Goal: Transaction & Acquisition: Purchase product/service

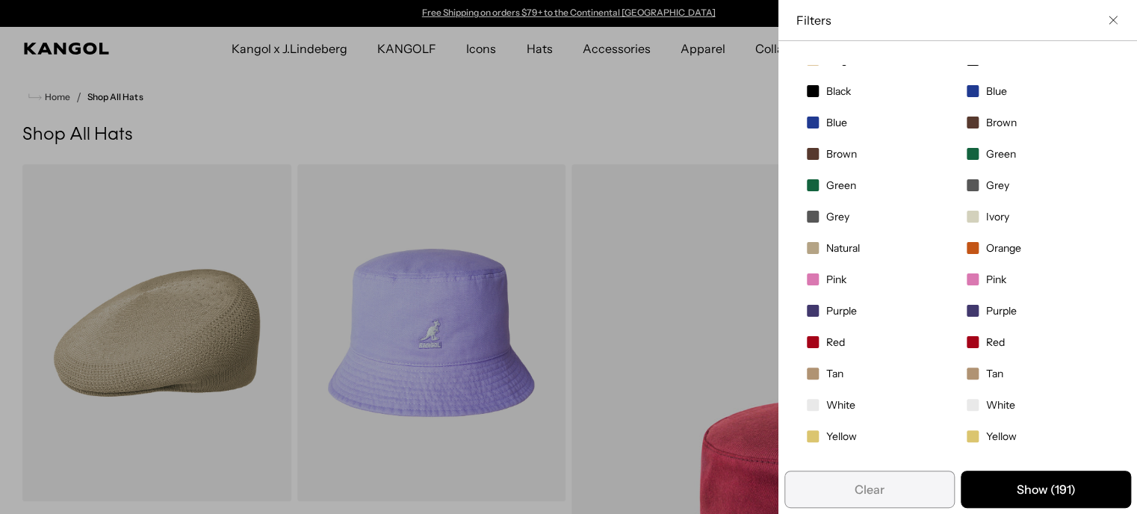
click at [807, 407] on span "Filter options" at bounding box center [813, 405] width 12 height 12
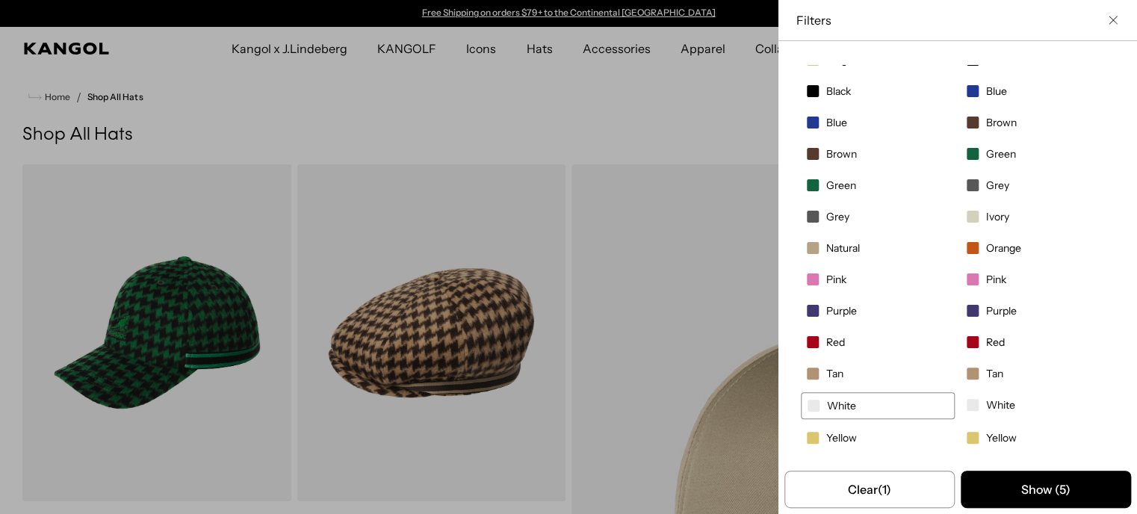
click at [986, 401] on span "White" at bounding box center [1000, 404] width 29 height 13
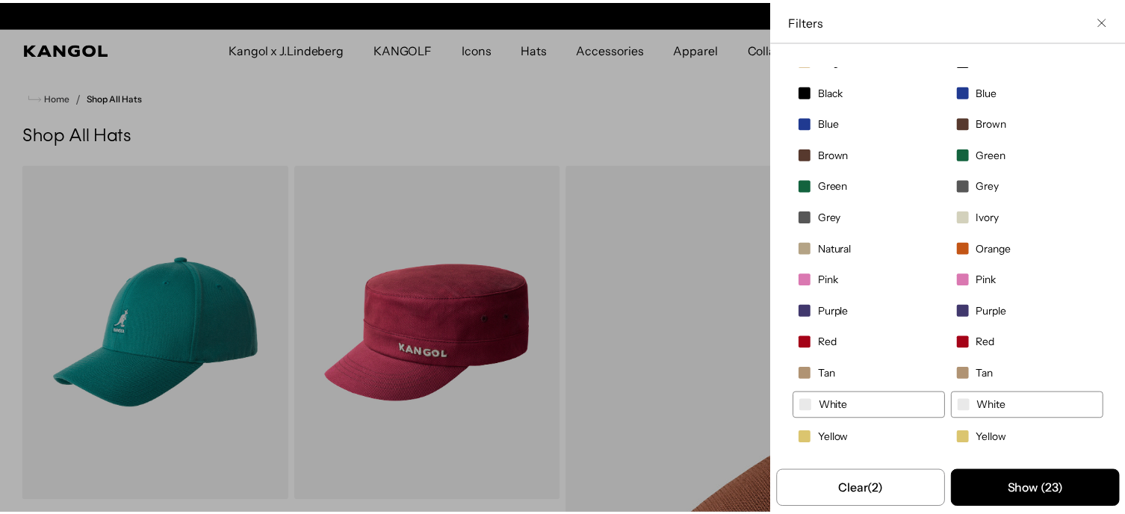
scroll to position [0, 308]
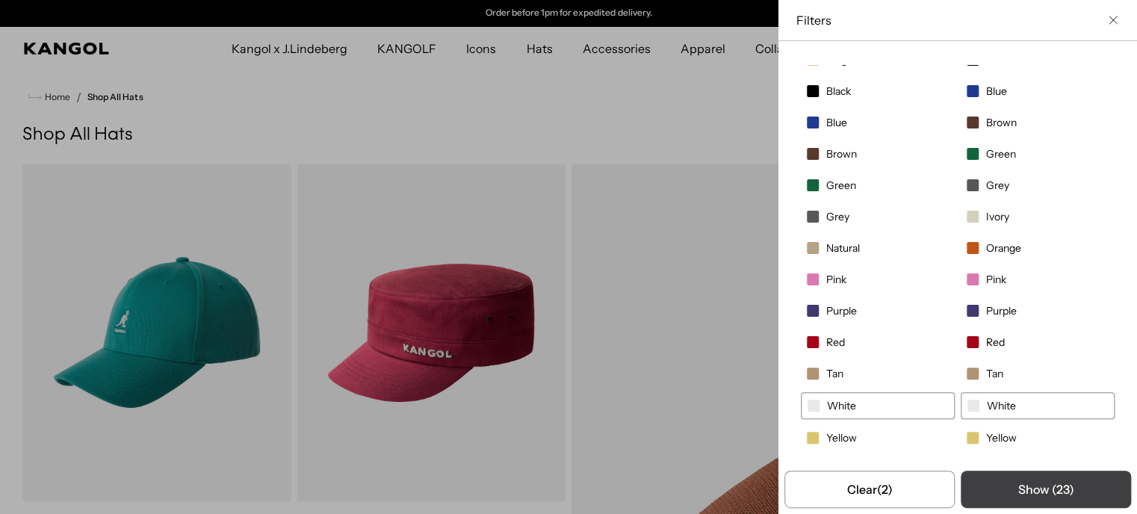
click at [1024, 488] on button "Show ( 23 )" at bounding box center [1045, 488] width 170 height 37
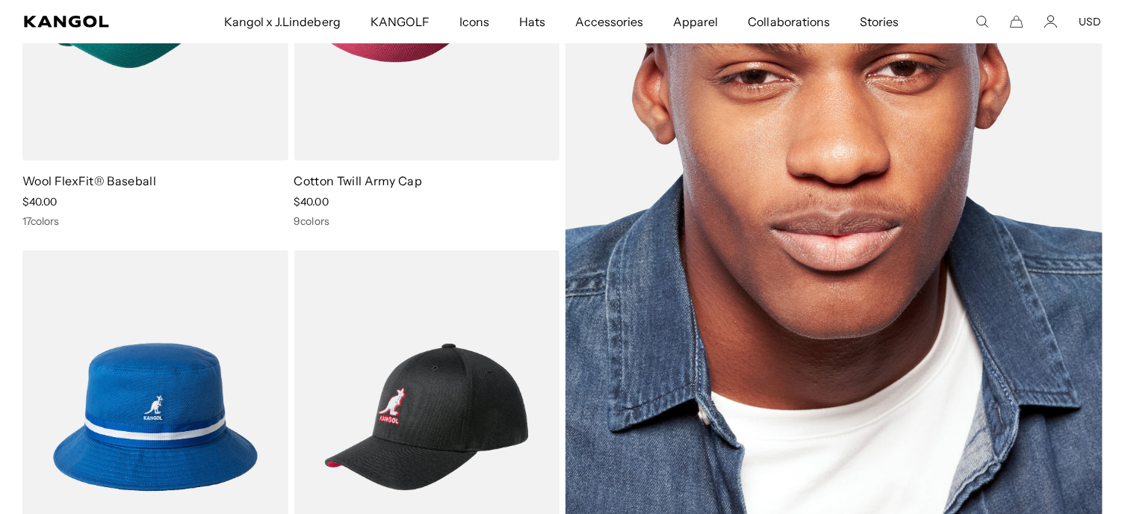
click at [933, 199] on img at bounding box center [833, 205] width 537 height 756
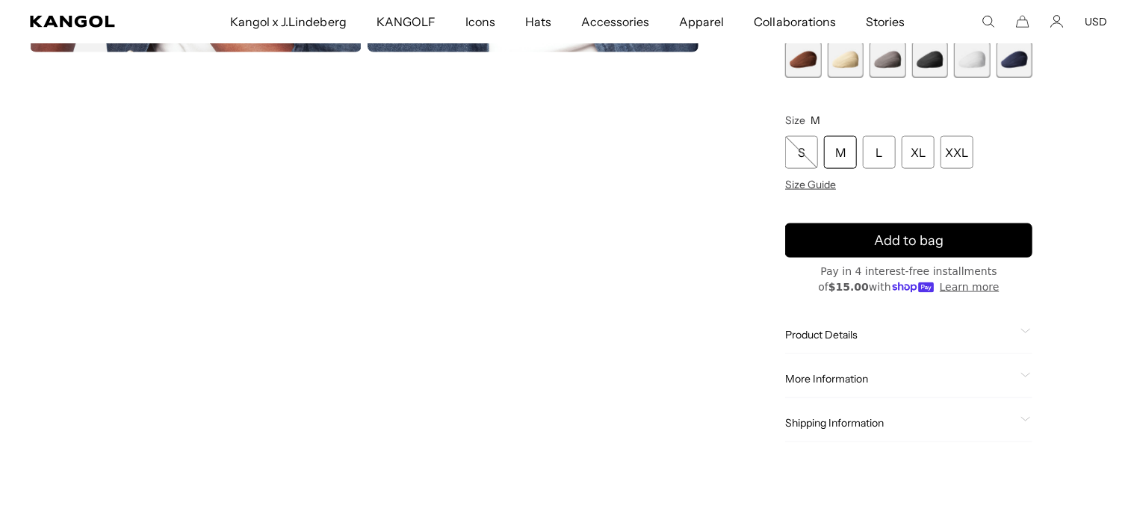
scroll to position [850, 0]
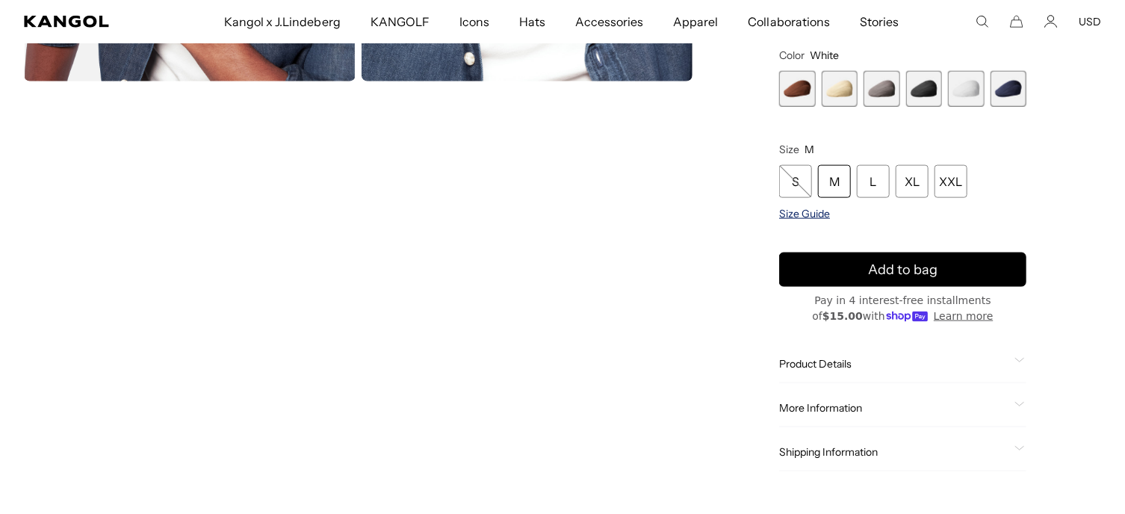
click at [821, 211] on span "Size Guide" at bounding box center [804, 214] width 51 height 13
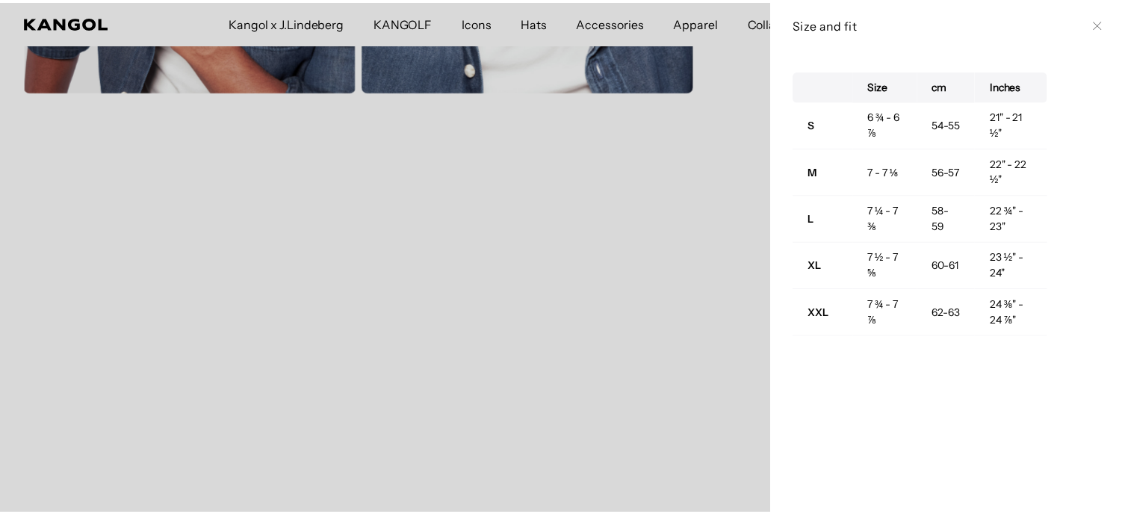
scroll to position [0, 308]
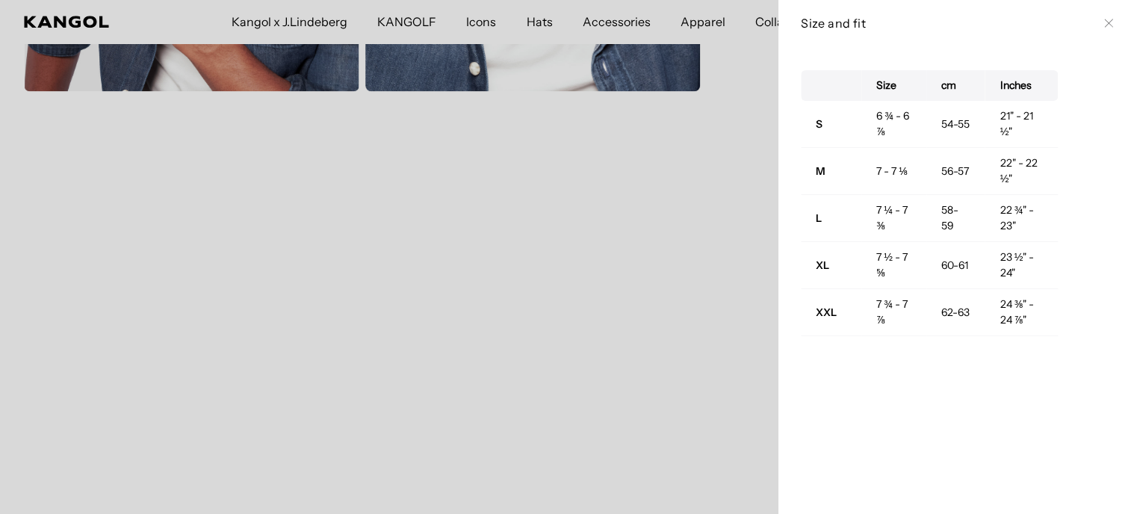
click at [1102, 28] on button "Close" at bounding box center [1108, 23] width 12 height 12
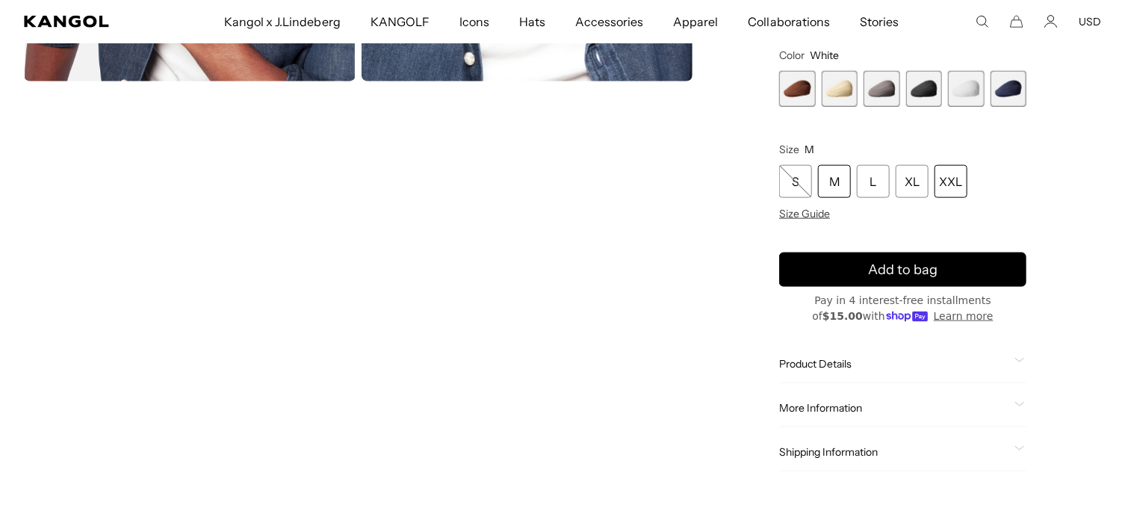
click at [957, 181] on div "XXL" at bounding box center [950, 182] width 33 height 33
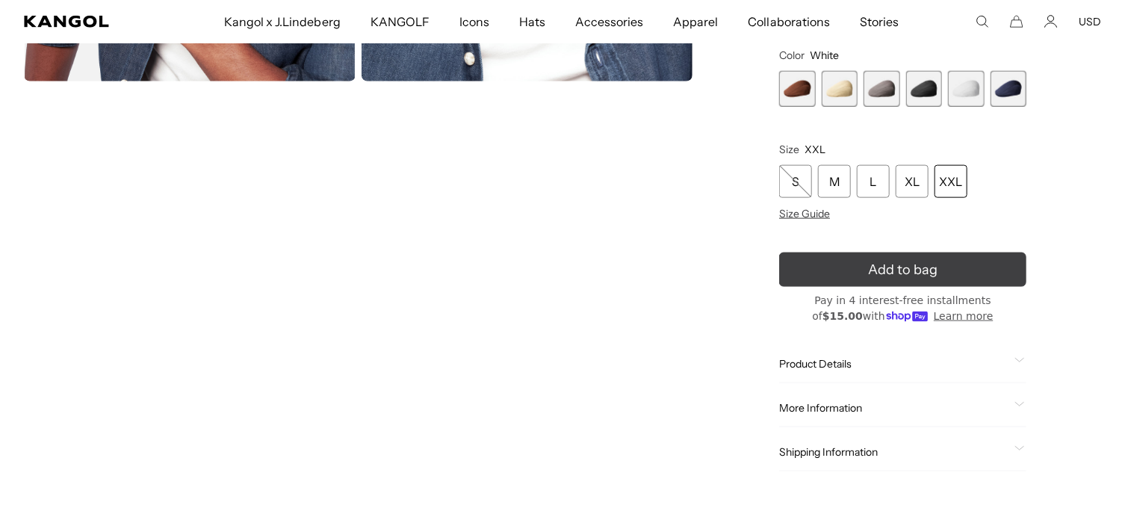
click at [916, 271] on button "Add to bag" at bounding box center [902, 270] width 247 height 34
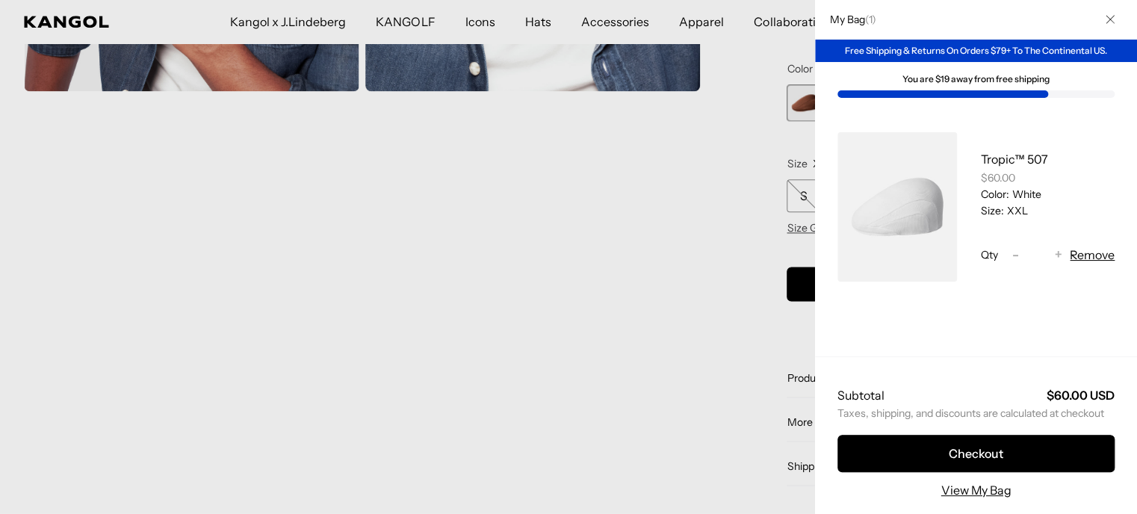
click at [659, 179] on div at bounding box center [568, 257] width 1137 height 514
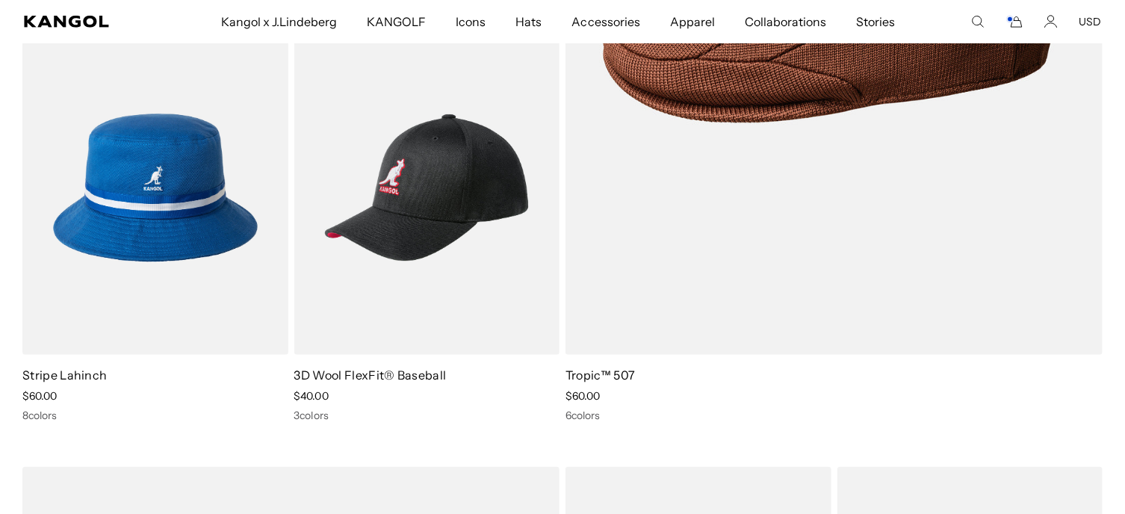
scroll to position [586, 0]
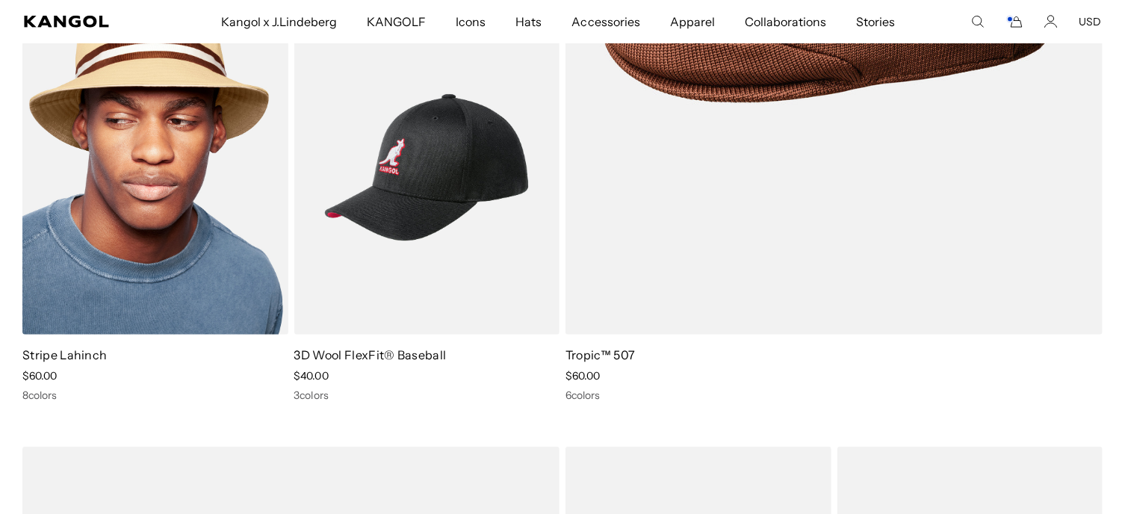
click at [112, 234] on img at bounding box center [155, 167] width 266 height 333
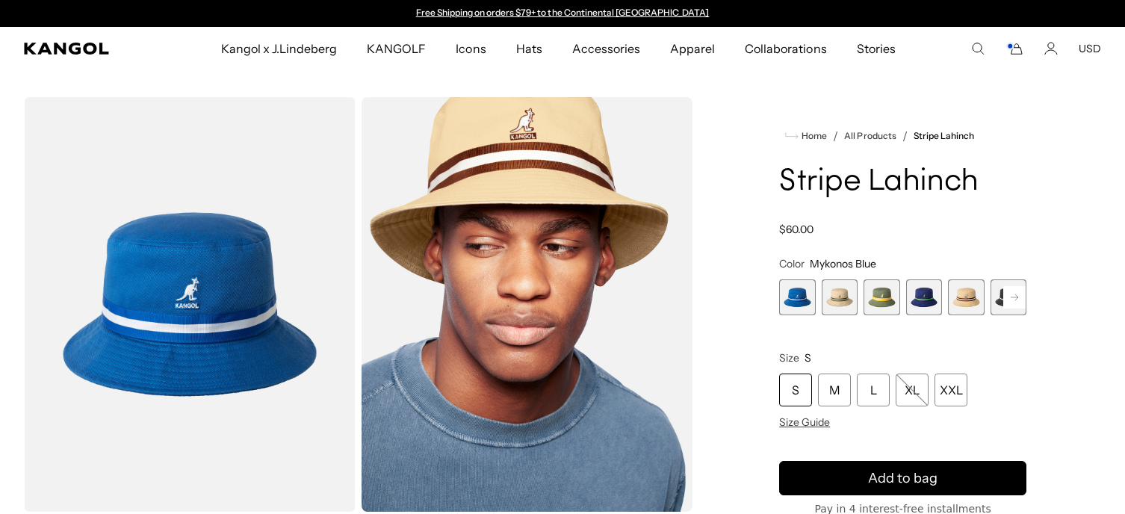
click at [947, 385] on div "XXL" at bounding box center [950, 389] width 33 height 33
click at [957, 394] on div "XXL" at bounding box center [950, 389] width 33 height 33
click at [1019, 293] on rect at bounding box center [1014, 297] width 22 height 22
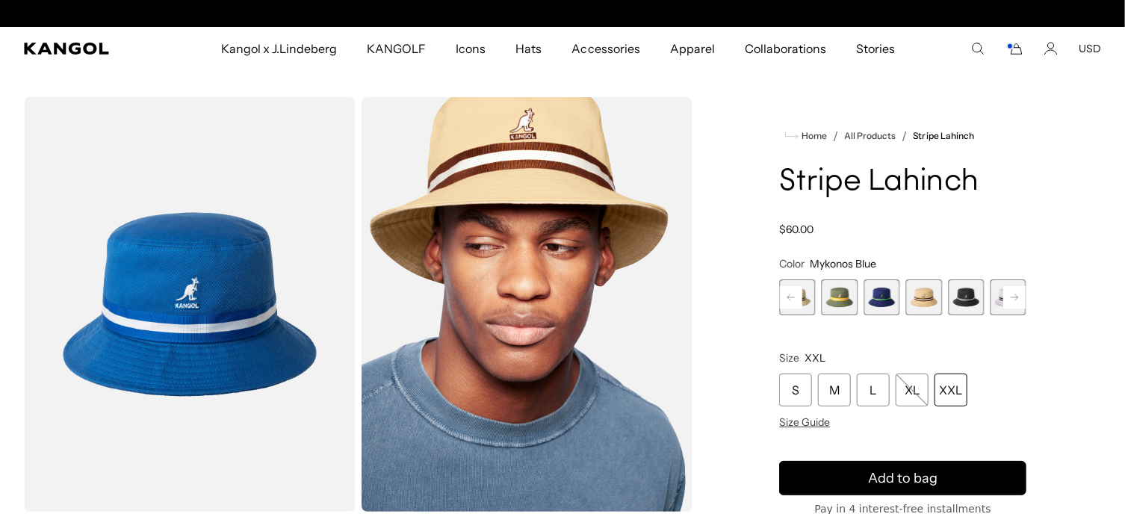
click at [1019, 293] on rect at bounding box center [1014, 297] width 22 height 22
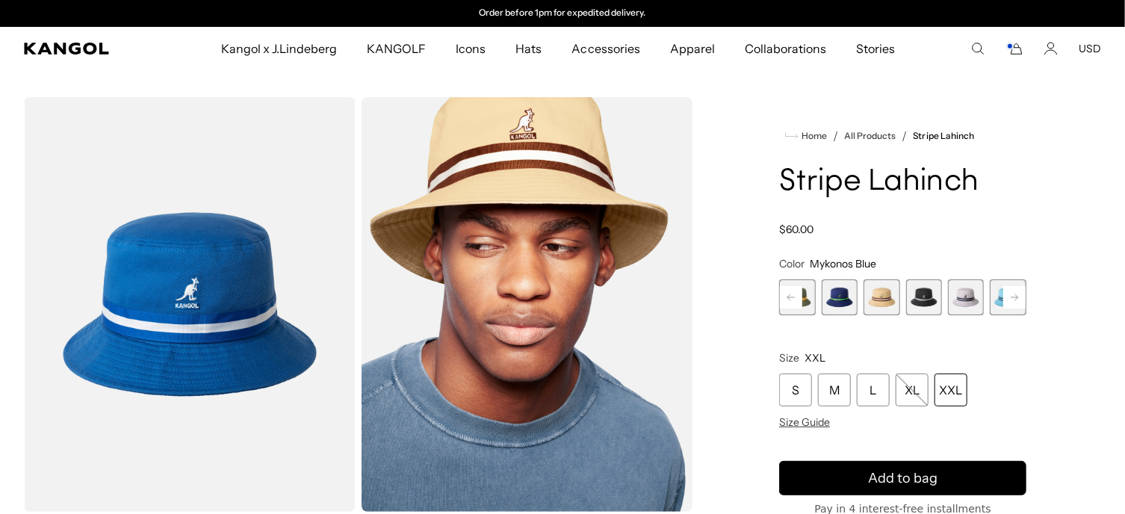
click at [962, 295] on span "7 of 9" at bounding box center [966, 297] width 36 height 36
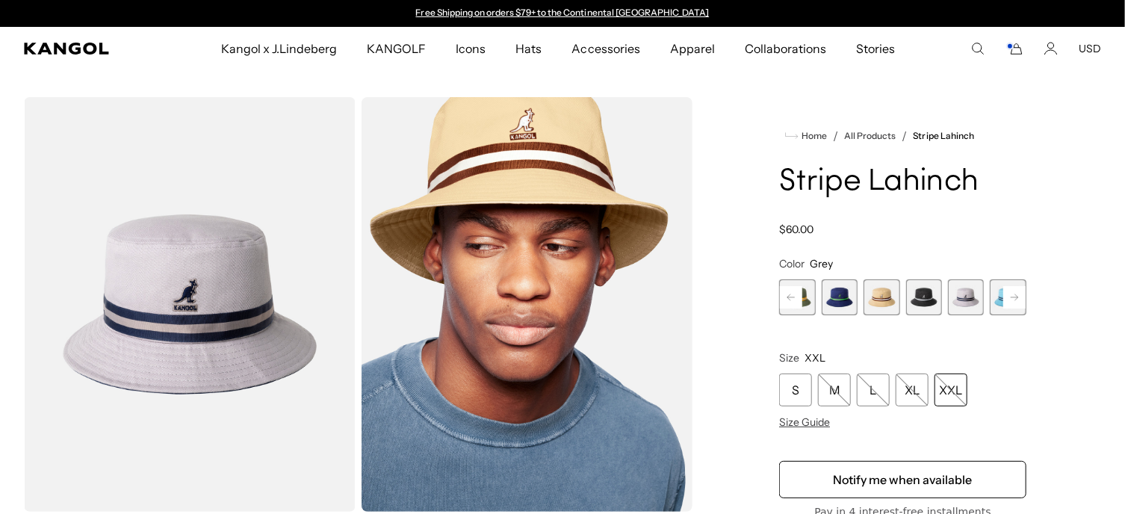
click at [926, 299] on span "6 of 9" at bounding box center [924, 297] width 36 height 36
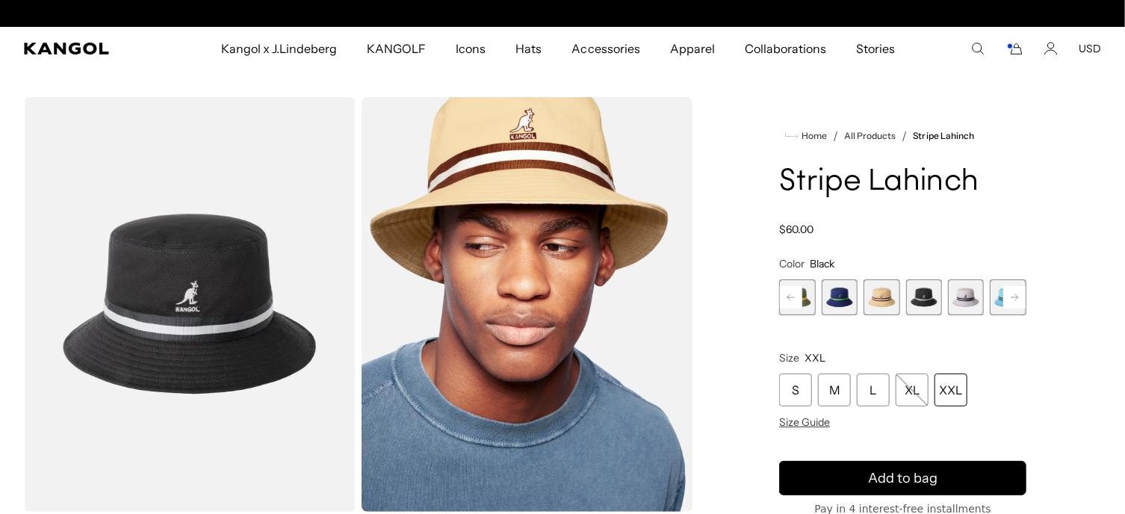
scroll to position [0, 308]
click at [1013, 296] on rect at bounding box center [1014, 297] width 22 height 22
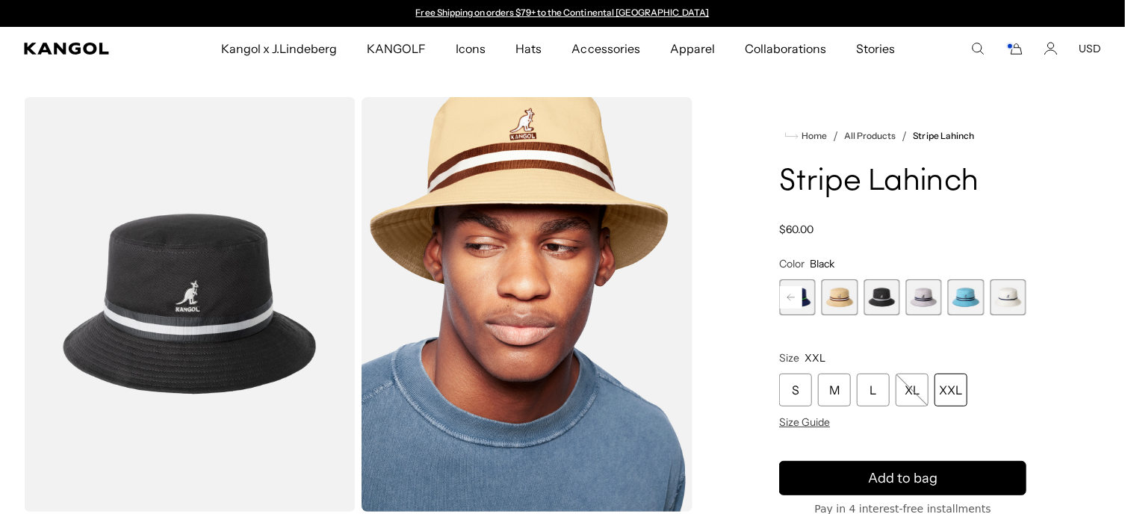
click at [1008, 296] on span "9 of 9" at bounding box center [1008, 297] width 36 height 36
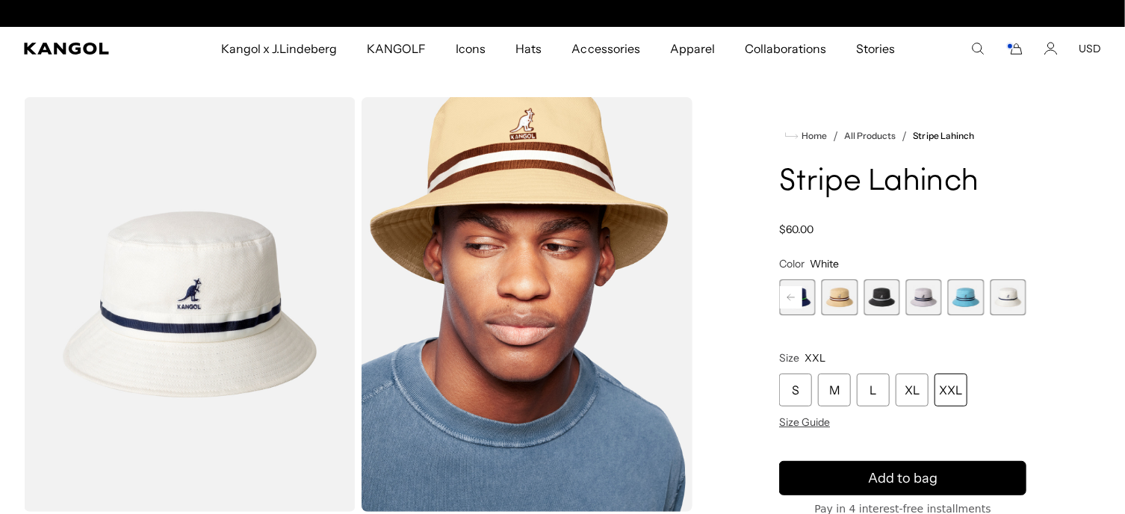
scroll to position [0, 308]
click at [952, 387] on div "XXL" at bounding box center [950, 389] width 33 height 33
click at [957, 394] on div "XXL" at bounding box center [950, 389] width 33 height 33
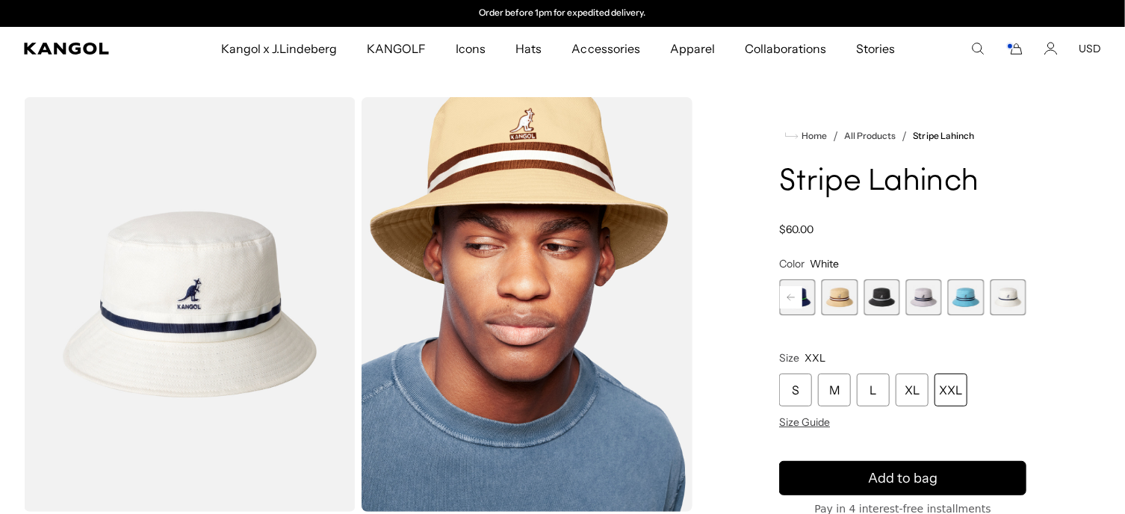
click at [955, 392] on div "XXL" at bounding box center [950, 389] width 33 height 33
click at [912, 394] on div "XL" at bounding box center [911, 389] width 33 height 33
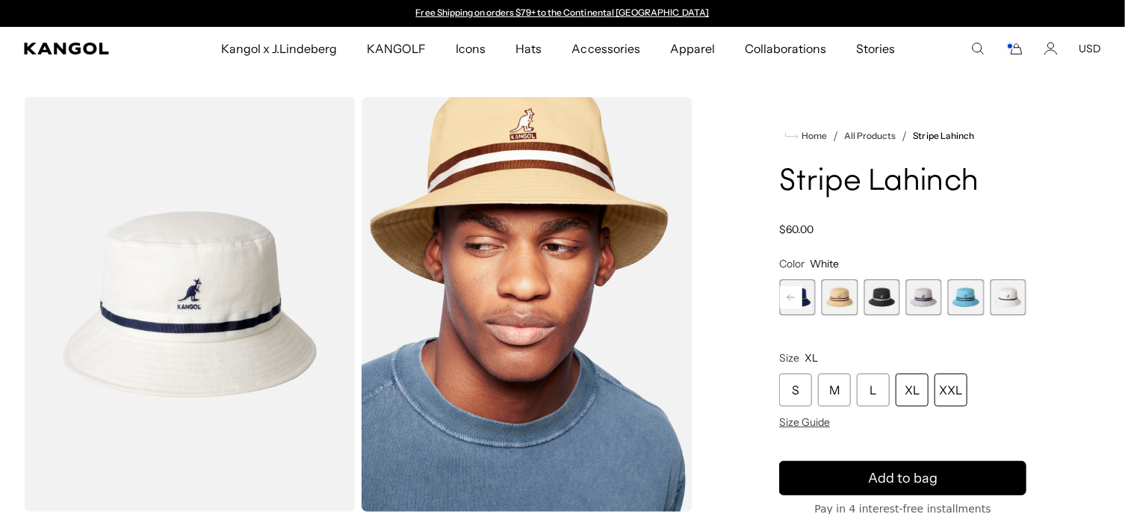
click at [956, 391] on div "XXL" at bounding box center [950, 389] width 33 height 33
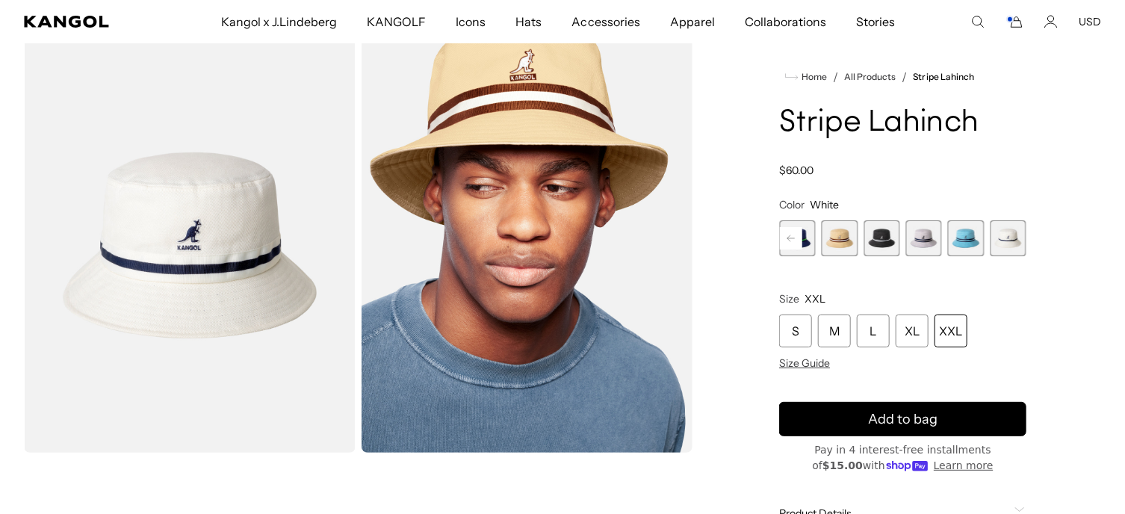
scroll to position [0, 308]
click at [883, 237] on span "6 of 9" at bounding box center [881, 238] width 36 height 36
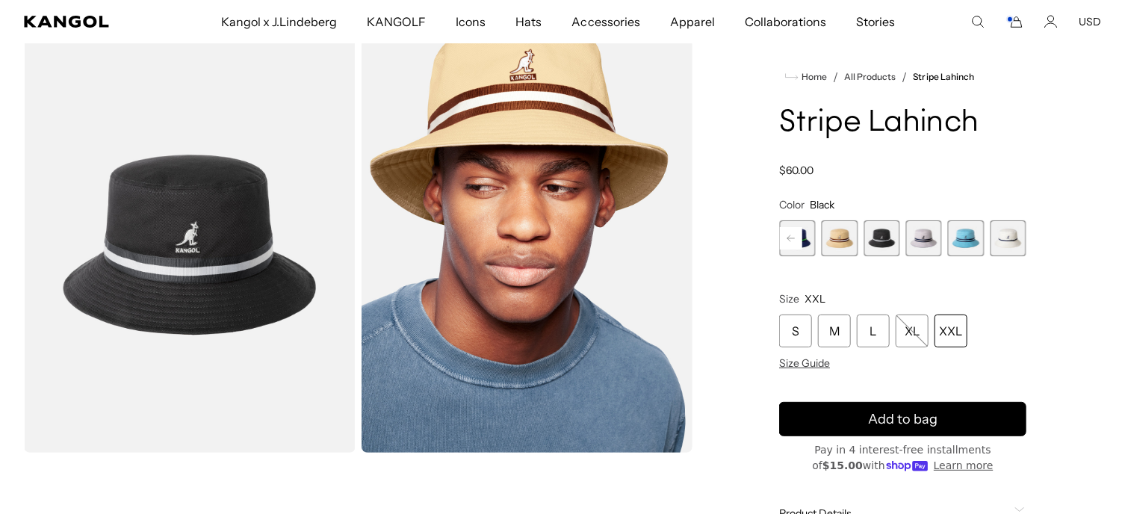
click at [951, 331] on div "XXL" at bounding box center [950, 330] width 33 height 33
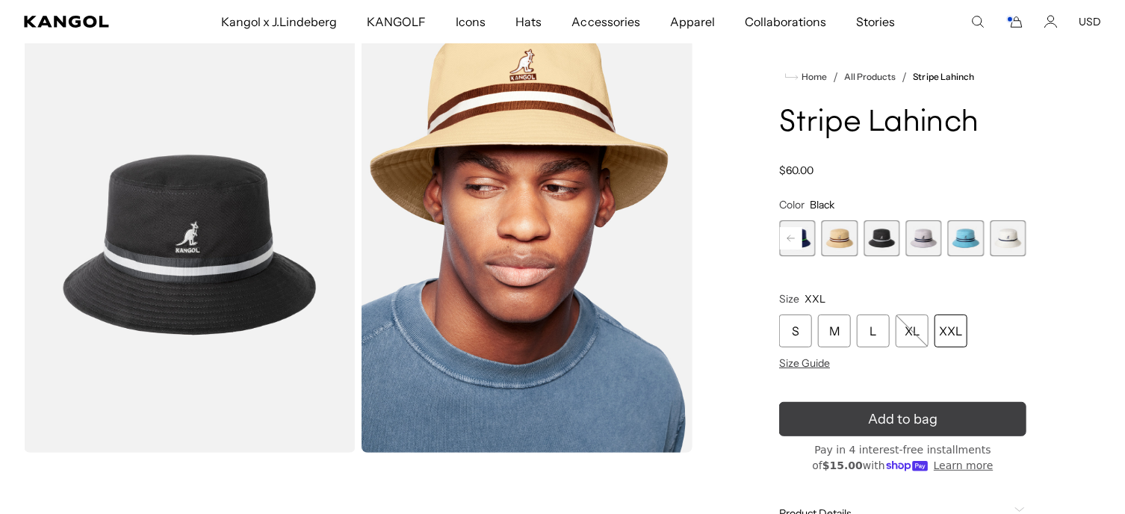
click at [942, 414] on button "Add to bag" at bounding box center [902, 419] width 247 height 34
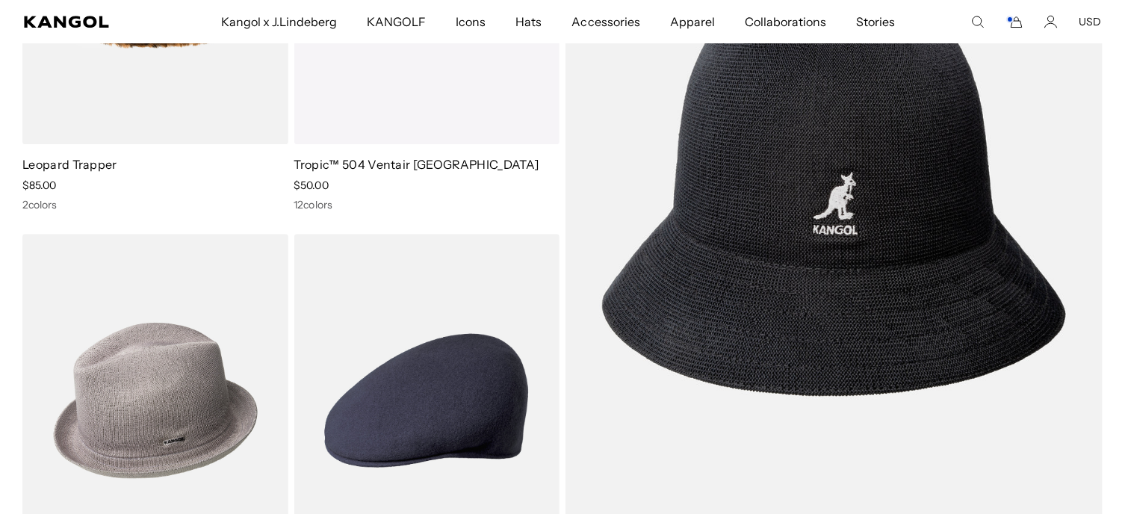
scroll to position [2124, 0]
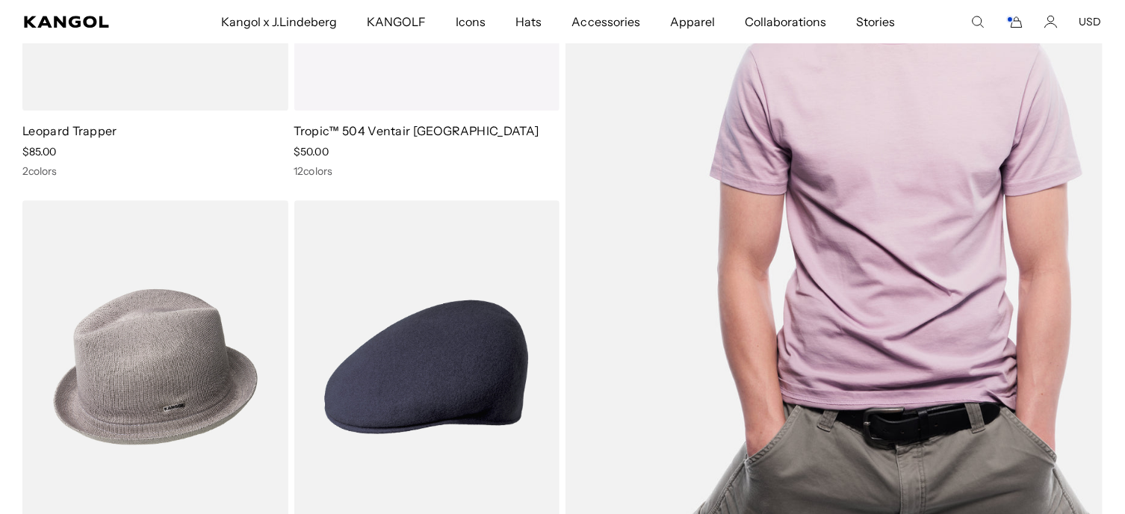
click at [977, 215] on img at bounding box center [833, 155] width 537 height 756
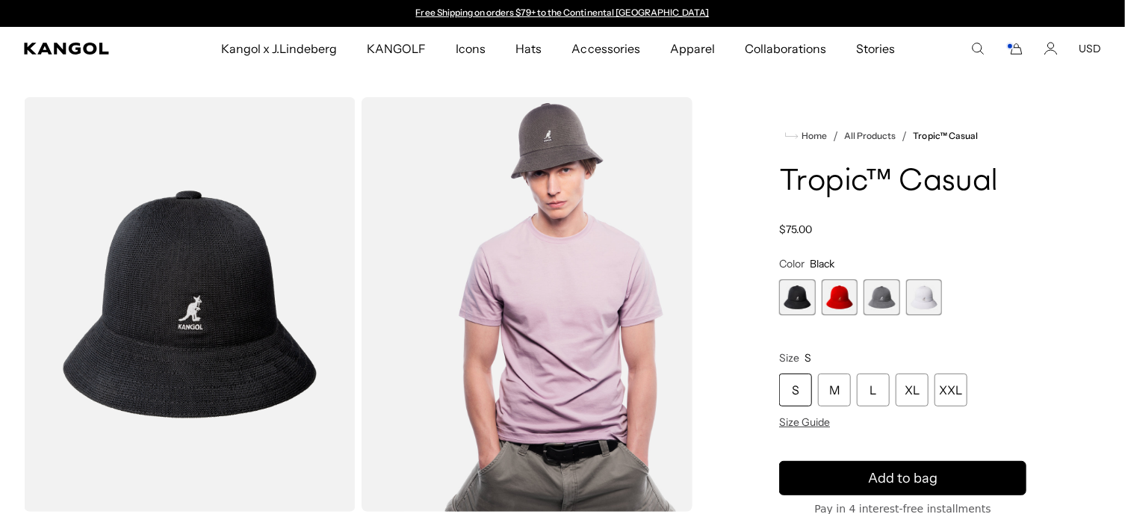
click at [926, 293] on span "4 of 4" at bounding box center [924, 297] width 36 height 36
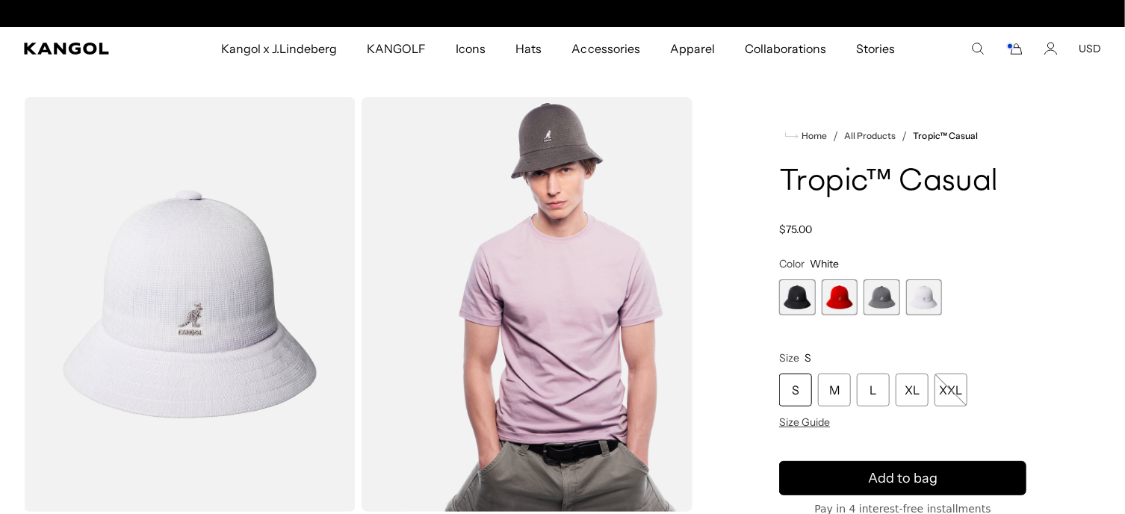
scroll to position [0, 308]
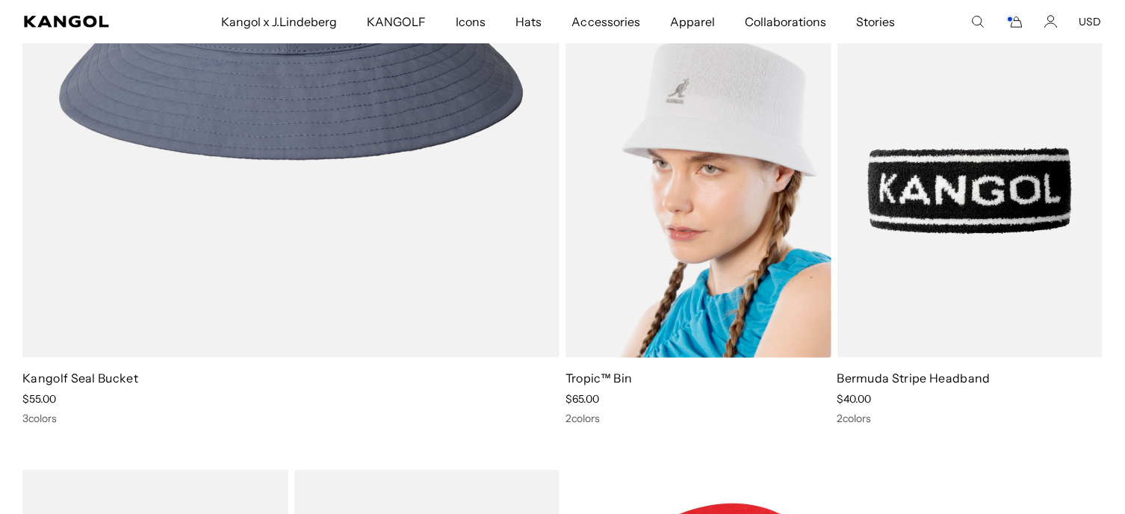
click at [724, 256] on img at bounding box center [698, 190] width 266 height 333
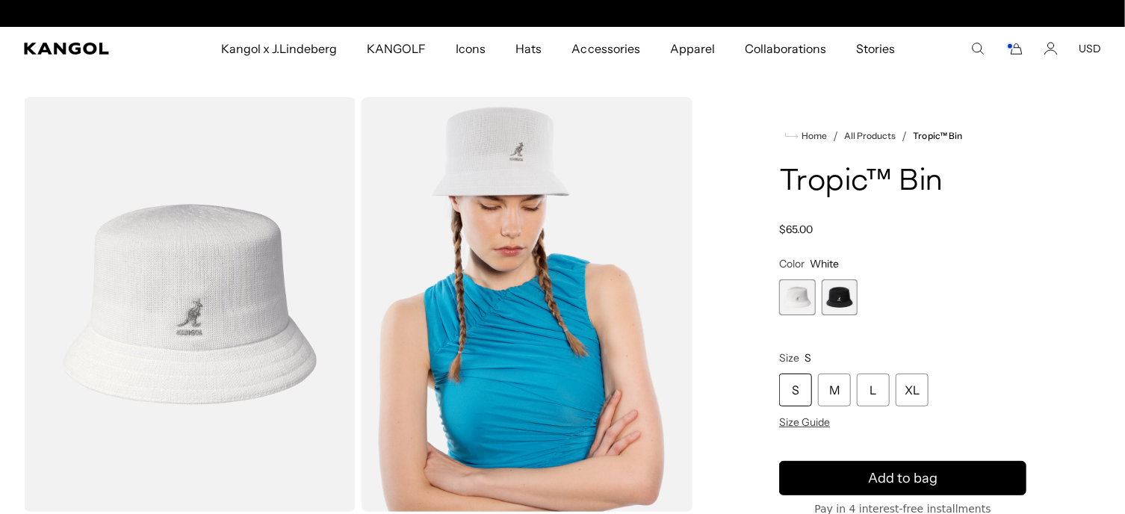
scroll to position [0, 308]
